Goal: Task Accomplishment & Management: Manage account settings

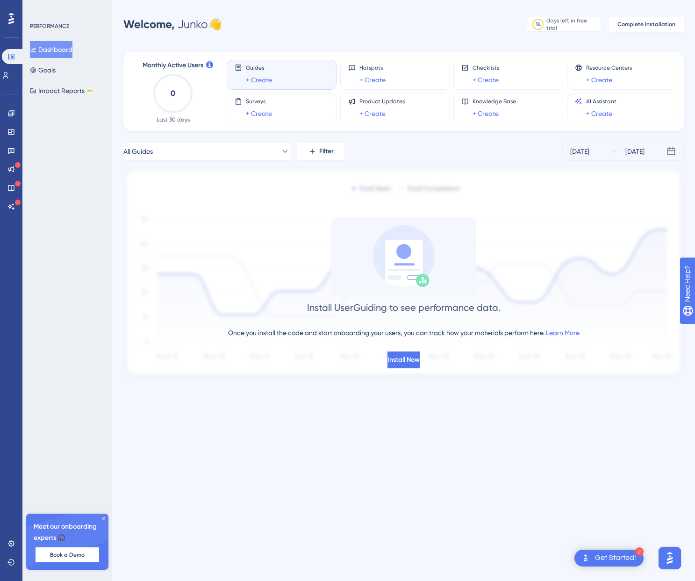
click at [103, 517] on icon at bounding box center [104, 519] width 6 height 6
click at [65, 45] on button "Dashboard" at bounding box center [51, 49] width 43 height 17
click at [432, 31] on div "Welcome, Junko 👋 14 days left in free trial Click to see upgrade options Comple…" at bounding box center [403, 24] width 561 height 19
click at [4, 14] on div at bounding box center [11, 18] width 15 height 15
click at [618, 557] on div "Get Started!" at bounding box center [615, 558] width 41 height 10
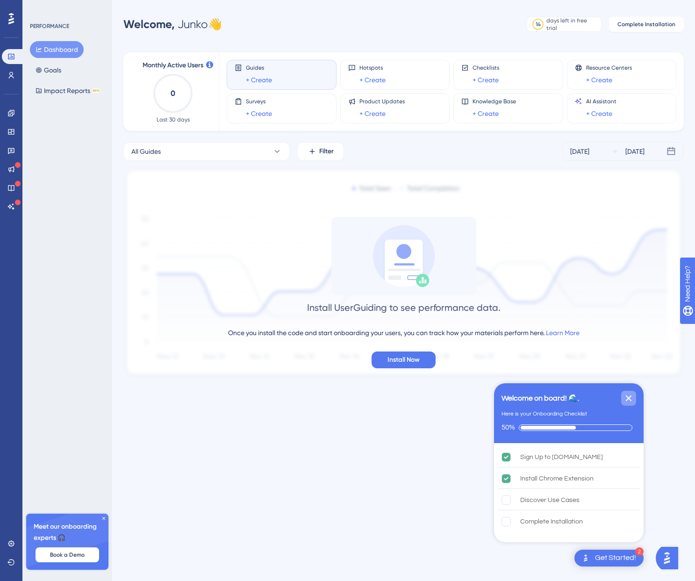
click at [631, 394] on icon "Close Checklist" at bounding box center [628, 398] width 11 height 11
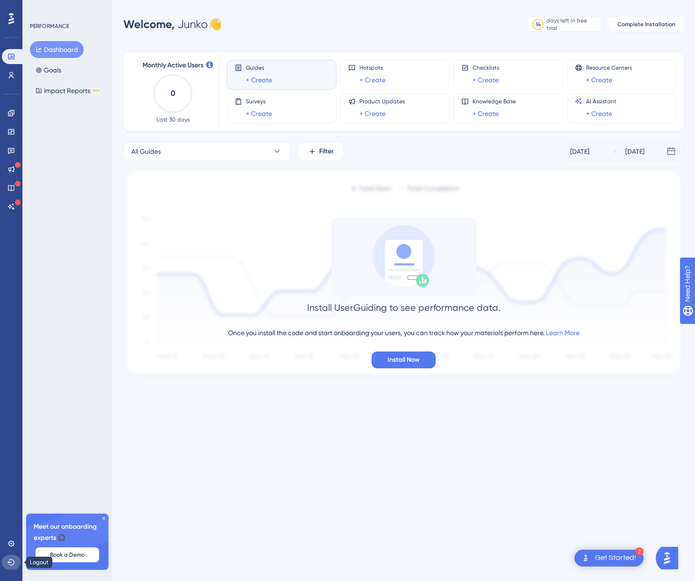
click at [12, 558] on button at bounding box center [11, 562] width 19 height 15
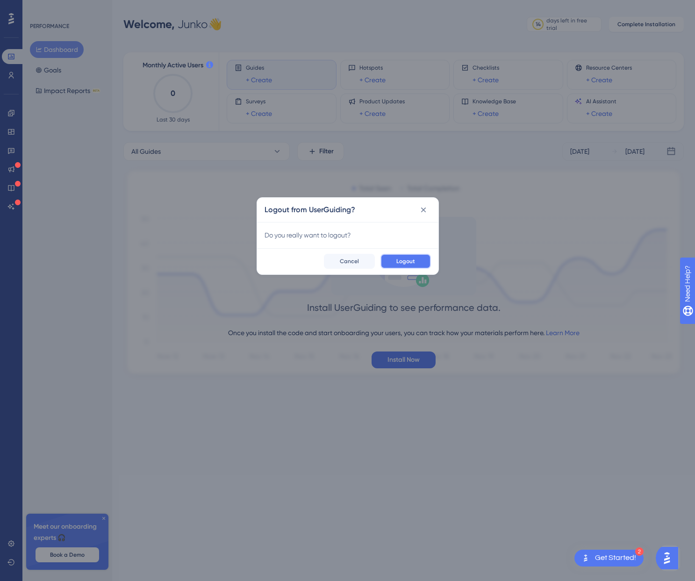
click at [407, 260] on span "Logout" at bounding box center [406, 261] width 19 height 7
